Goal: Transaction & Acquisition: Purchase product/service

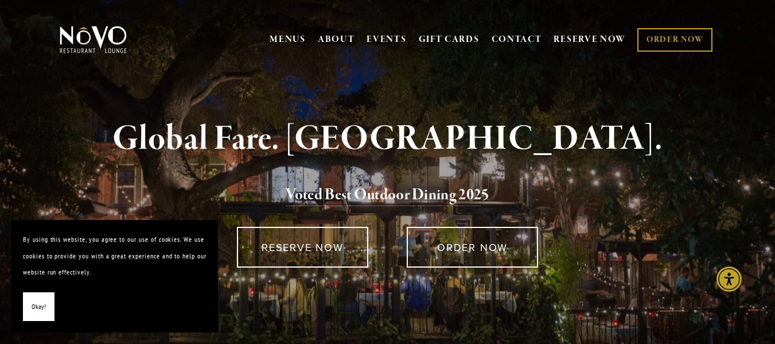
click at [34, 302] on span "Okay!" at bounding box center [39, 306] width 14 height 17
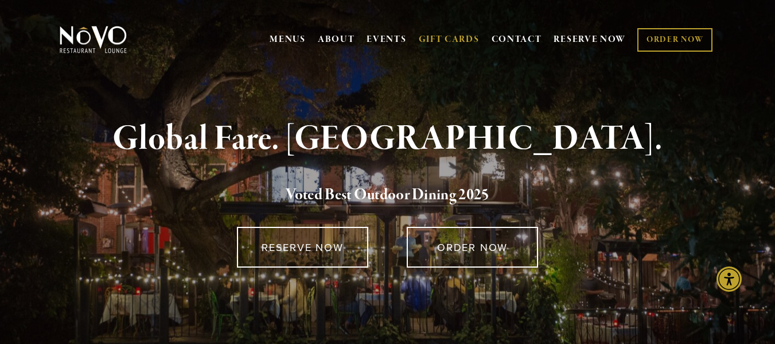
click at [455, 40] on link "GIFT CARDS" at bounding box center [449, 40] width 61 height 22
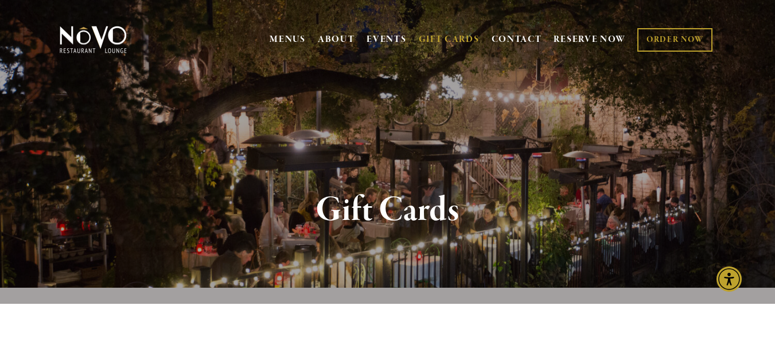
scroll to position [301, 0]
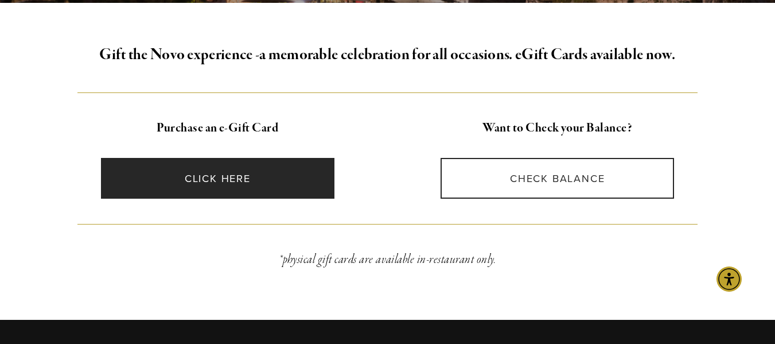
click at [197, 182] on link "CLICK HERE" at bounding box center [217, 178] width 233 height 41
